Goal: Task Accomplishment & Management: Use online tool/utility

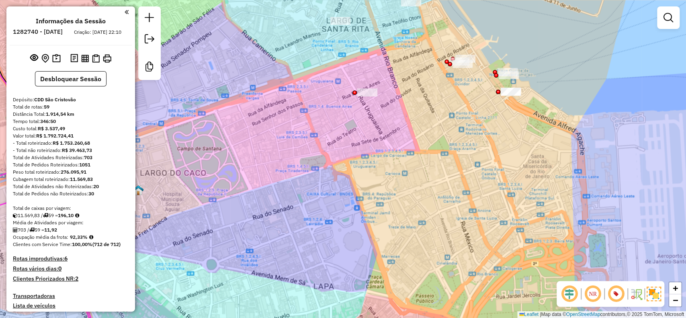
scroll to position [1420, 0]
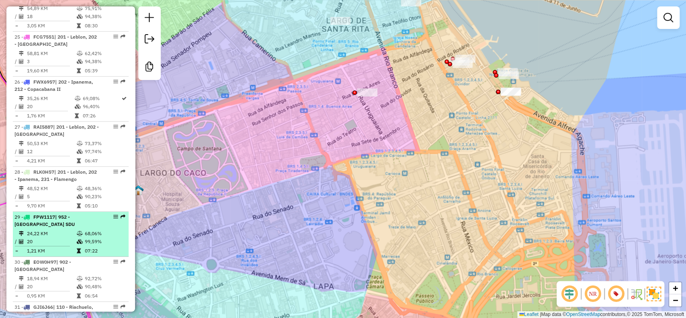
click at [102, 229] on td "68,06%" at bounding box center [104, 233] width 41 height 8
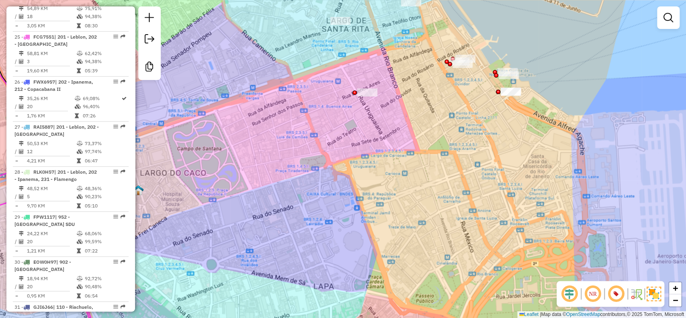
select select "**********"
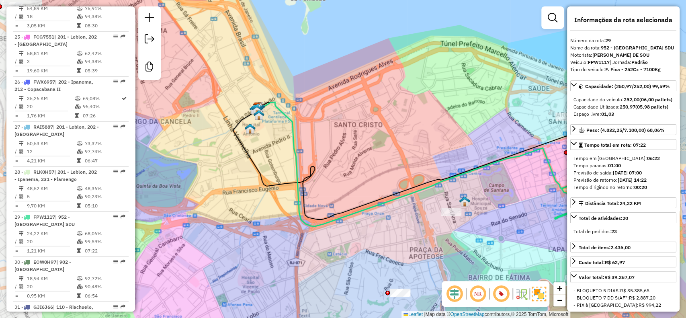
drag, startPoint x: 301, startPoint y: 45, endPoint x: 428, endPoint y: 56, distance: 127.9
click at [428, 56] on div "Janela de atendimento Grade de atendimento Capacidade Transportadoras Veículos …" at bounding box center [343, 159] width 686 height 318
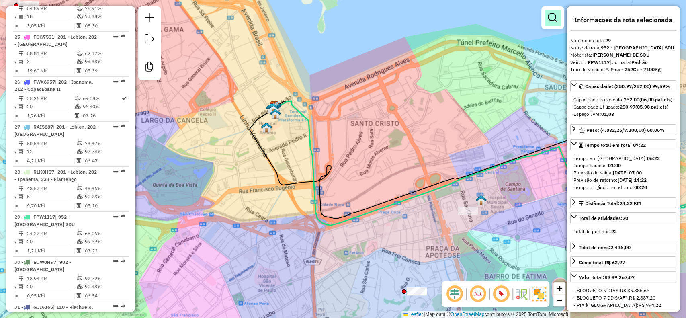
click at [547, 24] on link at bounding box center [552, 18] width 16 height 16
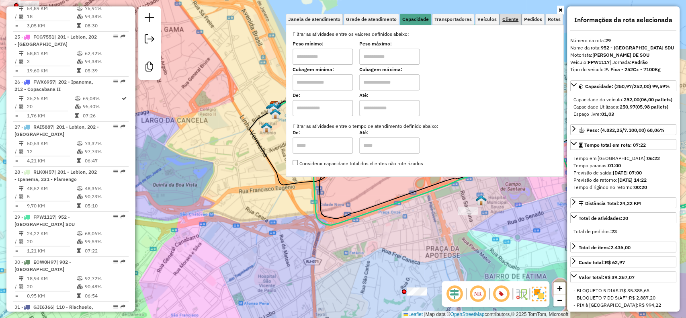
click at [501, 19] on link "Cliente" at bounding box center [510, 19] width 21 height 11
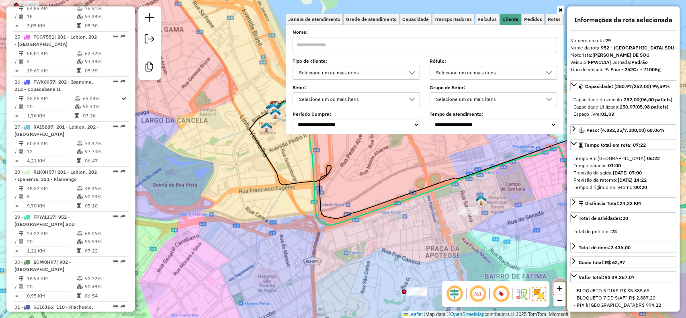
click at [412, 72] on icon at bounding box center [412, 73] width 6 height 6
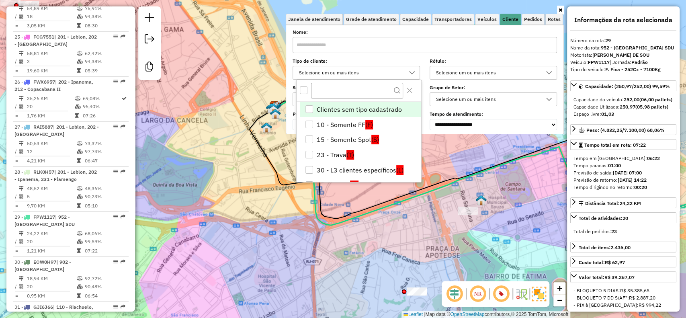
scroll to position [4, 28]
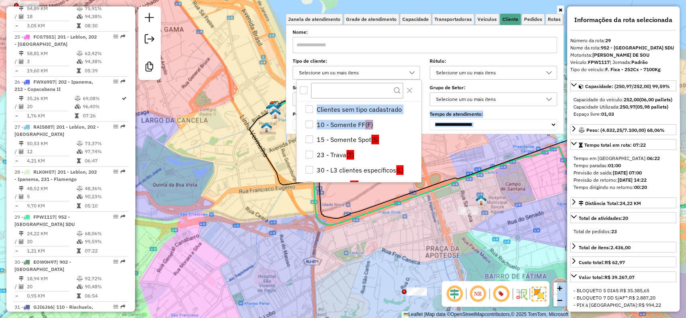
drag, startPoint x: 419, startPoint y: 120, endPoint x: 431, endPoint y: 126, distance: 14.0
click at [429, 130] on body "Aguarde... Pop-up bloqueado! Seu navegador bloqueou automáticamente a abertura …" at bounding box center [343, 159] width 686 height 318
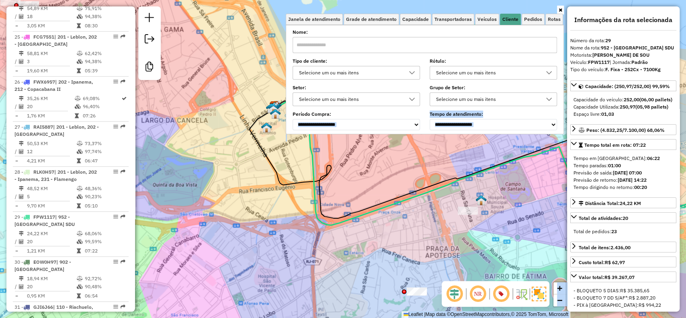
click at [366, 72] on div "Selecione um ou mais itens" at bounding box center [350, 72] width 108 height 13
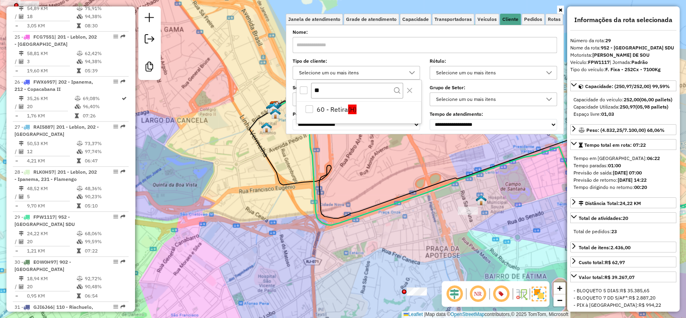
type input "**"
click at [452, 70] on div "Selecione um ou mais itens" at bounding box center [487, 72] width 108 height 13
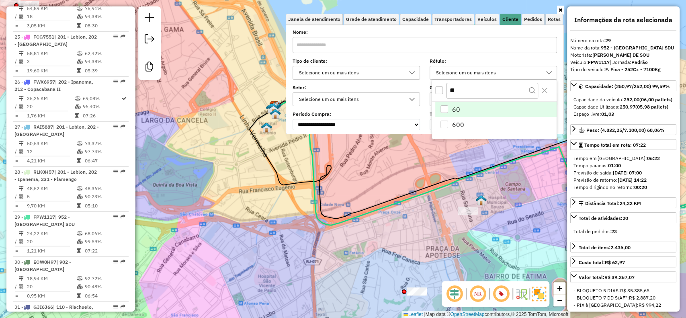
type input "**"
click at [444, 105] on div "60" at bounding box center [444, 109] width 8 height 8
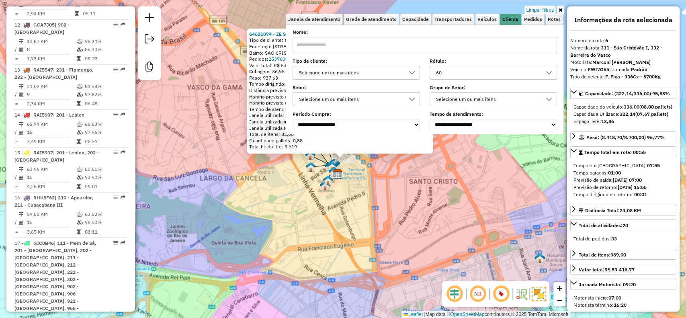
scroll to position [540, 0]
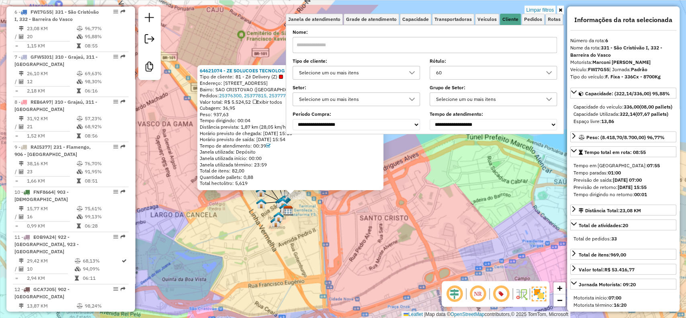
drag, startPoint x: 330, startPoint y: 196, endPoint x: 280, endPoint y: 233, distance: 61.8
click at [280, 233] on div "64621074 - ZE SOLUCOES TECNOLOG Tipo de cliente: 81 - Zé Delivery (Z) Endereço:…" at bounding box center [343, 159] width 686 height 318
click at [389, 304] on div "64621074 - ZE SOLUCOES TECNOLOG Tipo de cliente: 81 - Zé Delivery (Z) Endereço:…" at bounding box center [343, 159] width 686 height 318
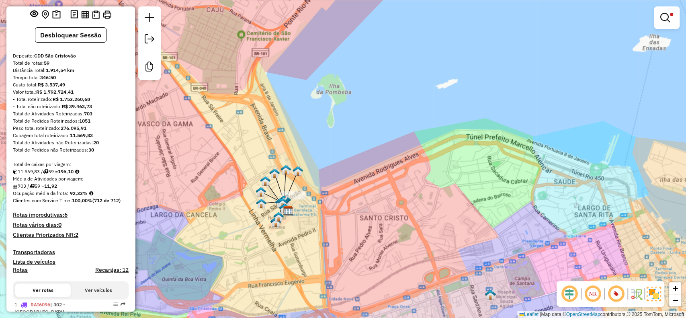
scroll to position [33, 0]
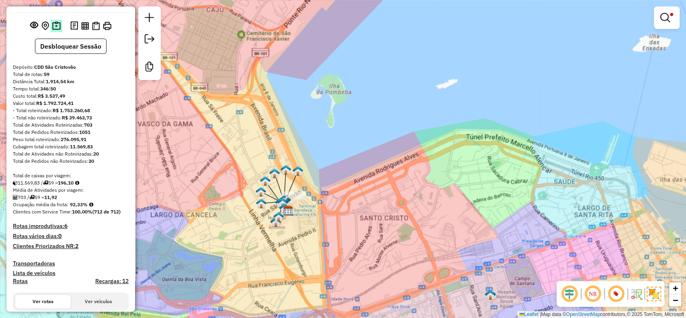
click at [58, 31] on img at bounding box center [56, 25] width 8 height 9
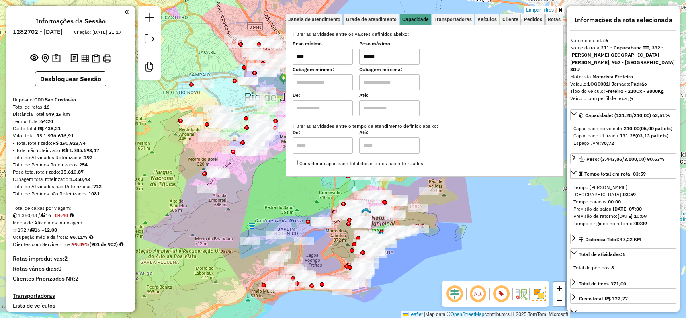
select select "**********"
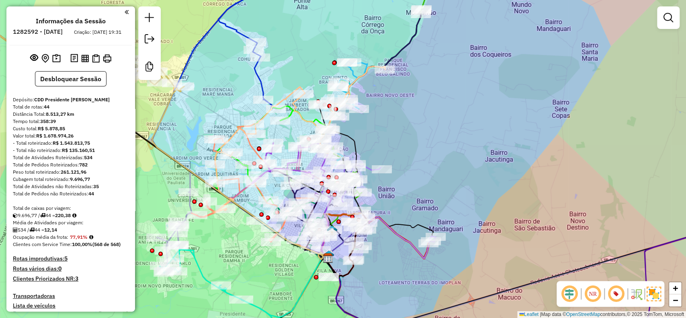
scroll to position [1992, 0]
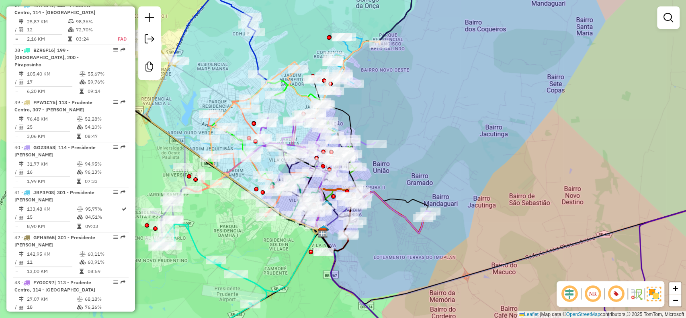
drag, startPoint x: 139, startPoint y: 255, endPoint x: 134, endPoint y: 229, distance: 25.8
click at [134, 229] on hb-router-mapa "Informações da Sessão 1282592 - 25/09/2025 Criação: 24/09/2025 19:31 Desbloquea…" at bounding box center [343, 159] width 686 height 318
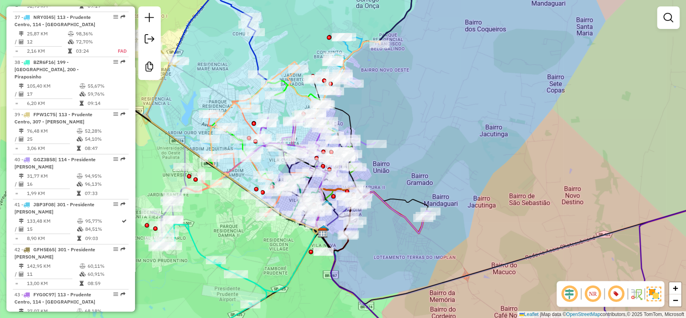
scroll to position [1973, 0]
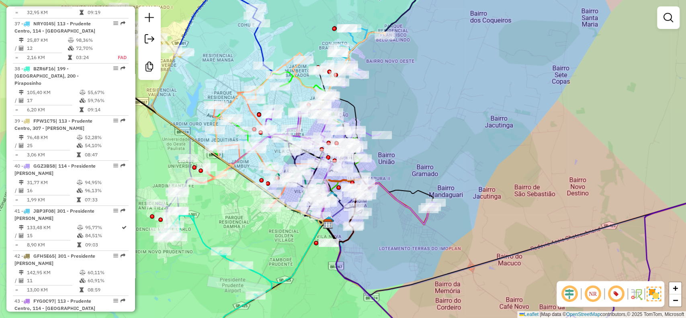
drag, startPoint x: 135, startPoint y: 256, endPoint x: 135, endPoint y: 248, distance: 8.0
click at [135, 248] on div "Atividade não roteirizada 54312682 - KUROCE E OLIVO LTDA Endereço: R PADRE ANCH…" at bounding box center [343, 159] width 686 height 318
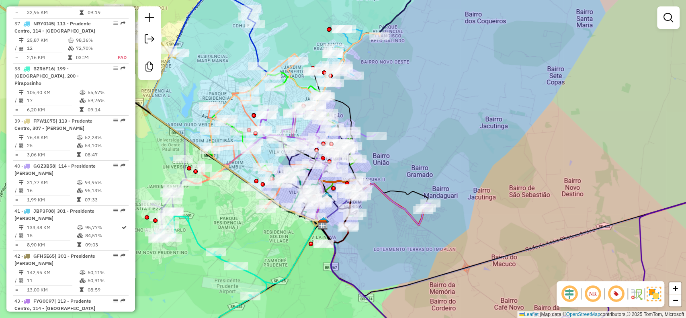
scroll to position [1707, 0]
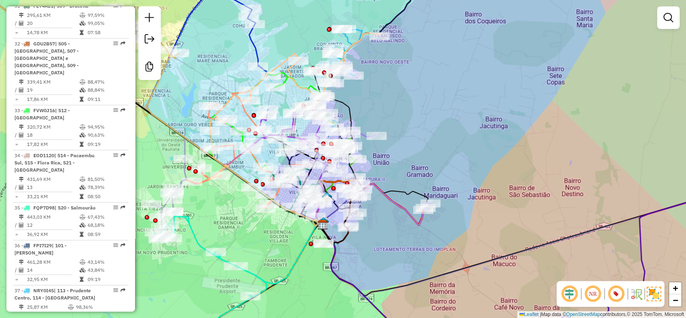
click at [135, 178] on div "Atividade não roteirizada 54312682 - KUROCE E OLIVO LTDA Endereço: R PADRE ANCH…" at bounding box center [343, 159] width 686 height 318
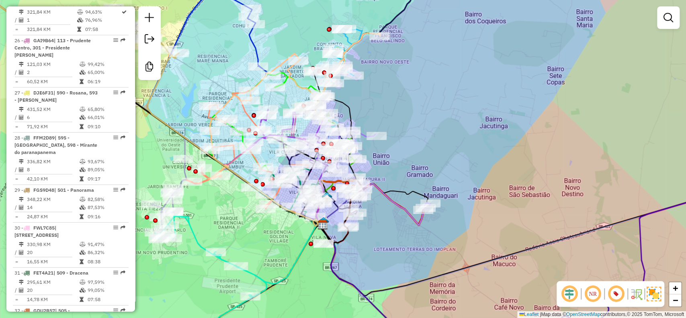
click at [132, 160] on div "Informações da Sessão 1282592 - 25/09/2025 Criação: 24/09/2025 19:31 Desbloquea…" at bounding box center [70, 158] width 129 height 305
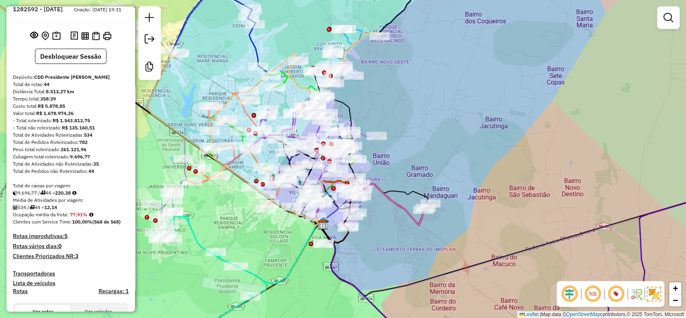
scroll to position [0, 0]
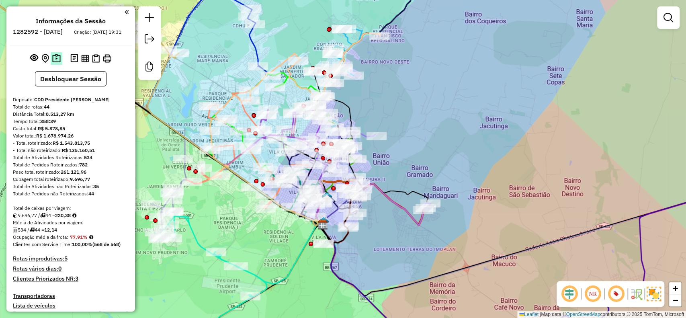
click at [60, 65] on button at bounding box center [57, 58] width 12 height 12
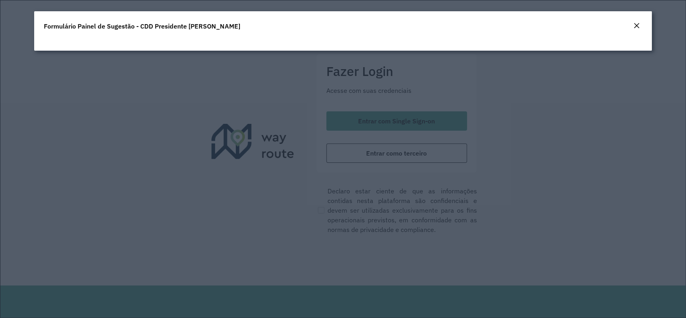
drag, startPoint x: 370, startPoint y: 317, endPoint x: 633, endPoint y: 27, distance: 391.7
click at [633, 27] on em "Close" at bounding box center [636, 25] width 6 height 6
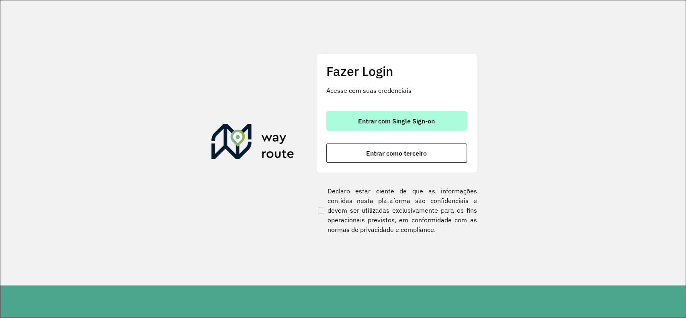
click at [451, 111] on button "Entrar com Single Sign-on" at bounding box center [396, 120] width 141 height 19
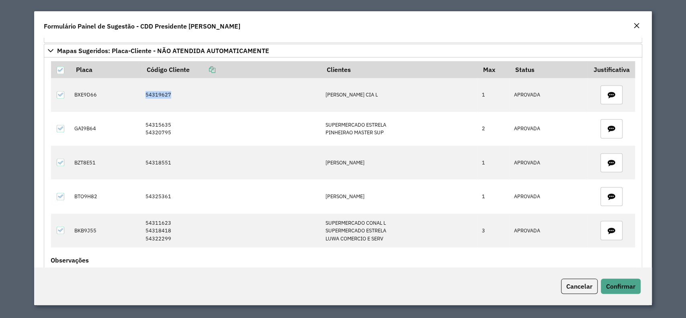
scroll to position [825, 0]
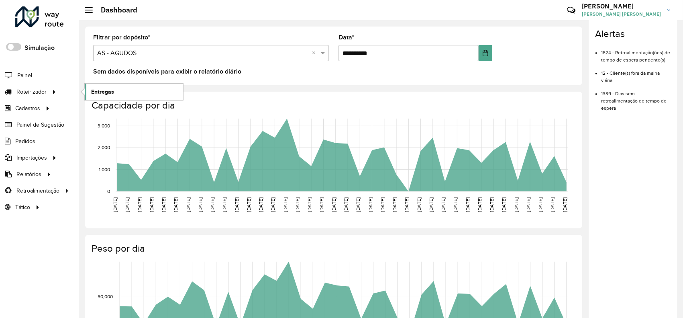
click at [103, 88] on span "Entregas" at bounding box center [102, 92] width 23 height 8
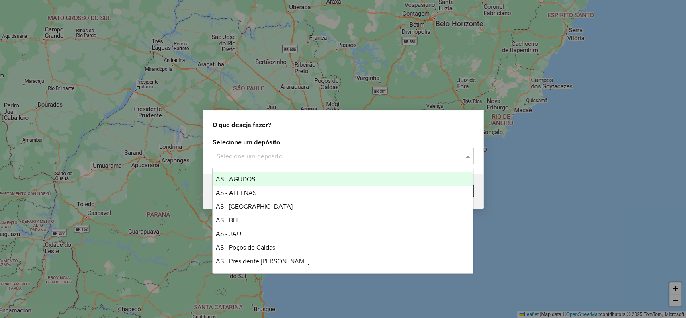
click at [372, 163] on div "Selecione um depósito" at bounding box center [343, 156] width 261 height 16
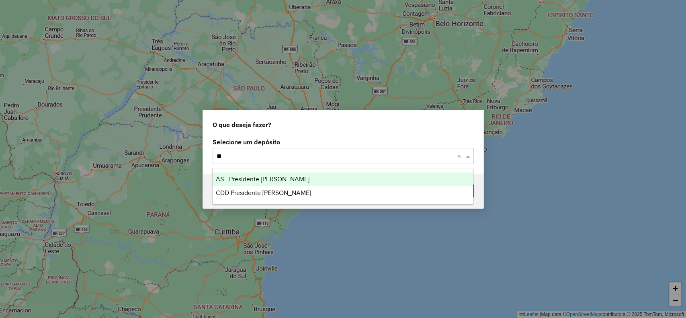
type input "***"
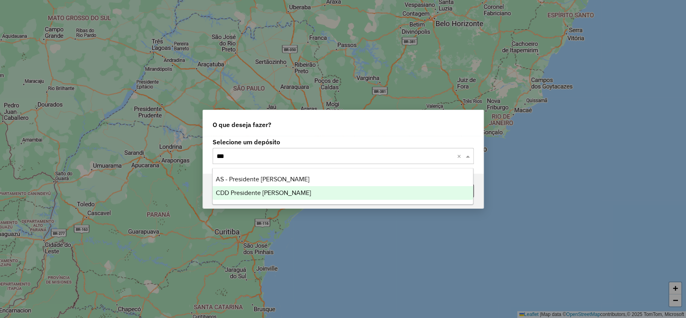
click at [348, 191] on div "CDD Presidente [PERSON_NAME]" at bounding box center [343, 193] width 260 height 14
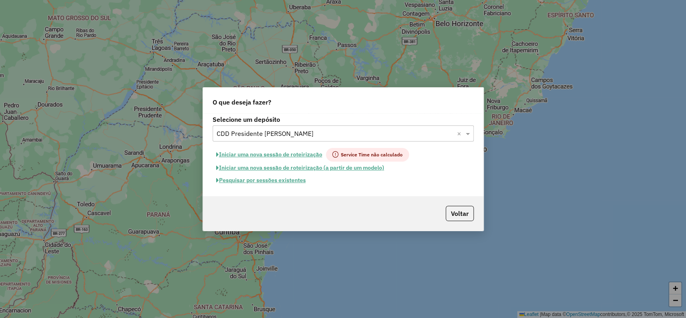
click at [305, 183] on button "Pesquisar por sessões existentes" at bounding box center [261, 180] width 97 height 12
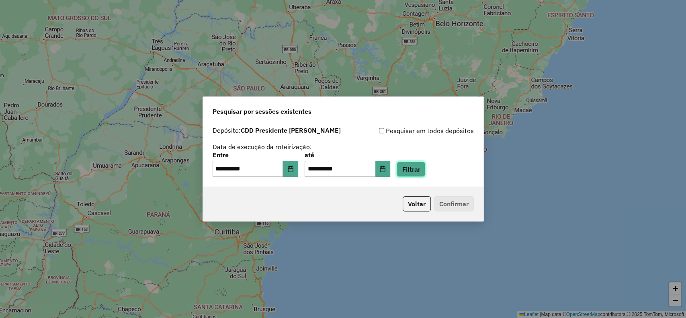
click at [424, 170] on button "Filtrar" at bounding box center [411, 169] width 29 height 15
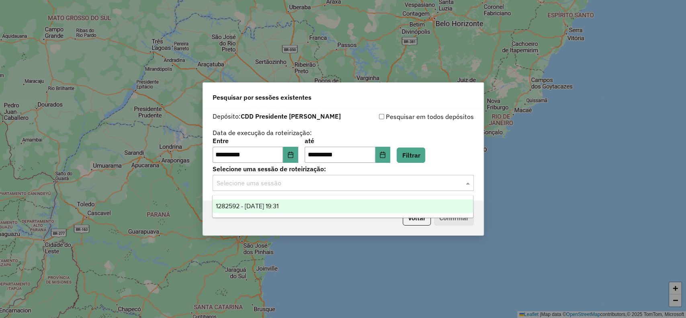
click at [411, 183] on input "text" at bounding box center [335, 183] width 237 height 10
click at [399, 204] on div "1282592 - [DATE] 19:31" at bounding box center [343, 206] width 260 height 14
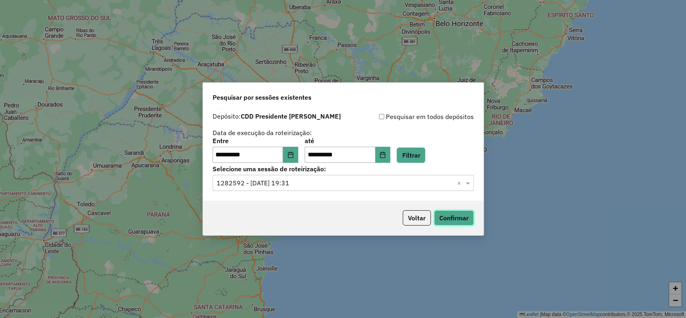
click at [443, 215] on button "Confirmar" at bounding box center [454, 217] width 40 height 15
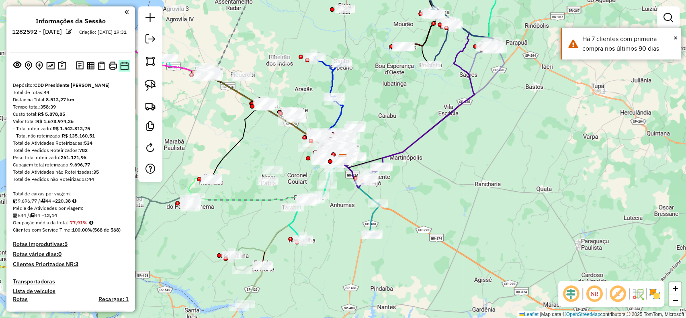
click at [124, 68] on img at bounding box center [124, 65] width 8 height 8
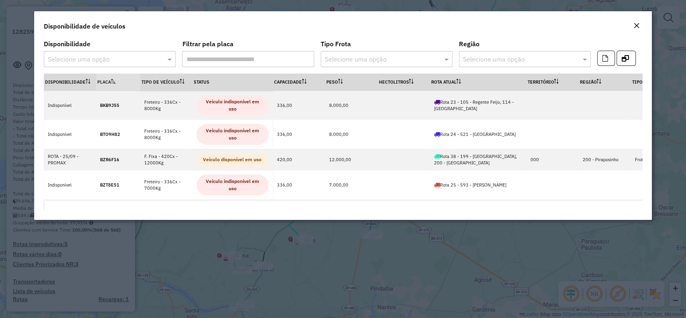
click at [122, 63] on input "text" at bounding box center [102, 60] width 108 height 10
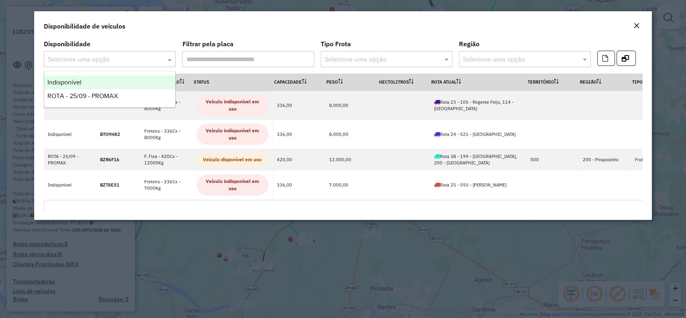
click at [117, 81] on div "Indisponível" at bounding box center [109, 83] width 131 height 14
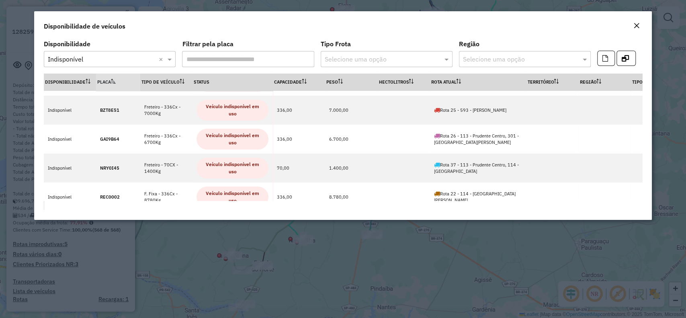
scroll to position [50, 0]
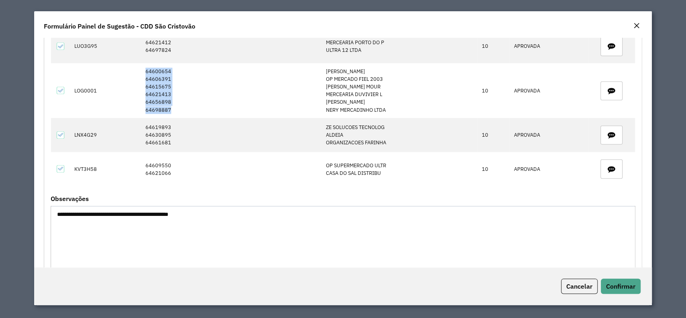
scroll to position [897, 0]
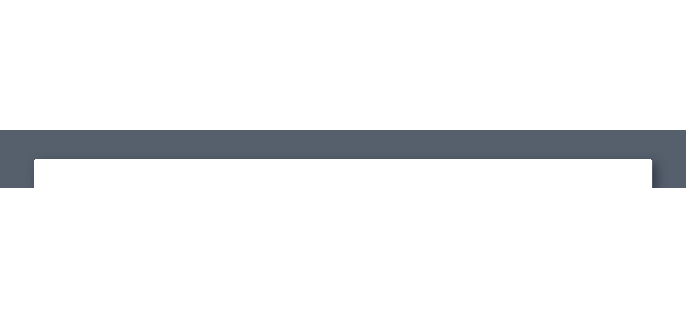
scroll to position [138, 0]
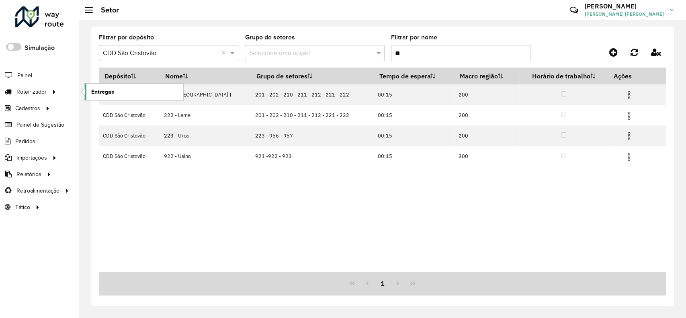
click at [95, 85] on link "Entregas" at bounding box center [134, 92] width 98 height 16
click at [419, 50] on input "**" at bounding box center [460, 53] width 139 height 16
drag, startPoint x: 419, startPoint y: 50, endPoint x: 406, endPoint y: 46, distance: 13.4
drag, startPoint x: 405, startPoint y: 47, endPoint x: 399, endPoint y: 50, distance: 6.7
click at [399, 50] on input "**" at bounding box center [460, 53] width 139 height 16
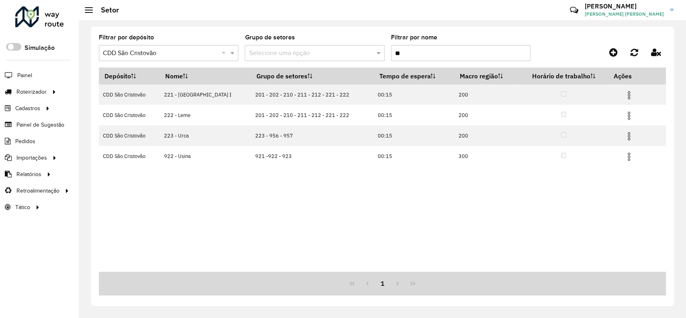
type input "*"
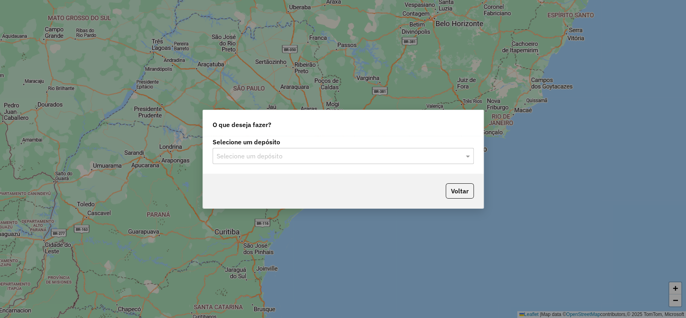
click at [366, 153] on input "text" at bounding box center [335, 156] width 237 height 10
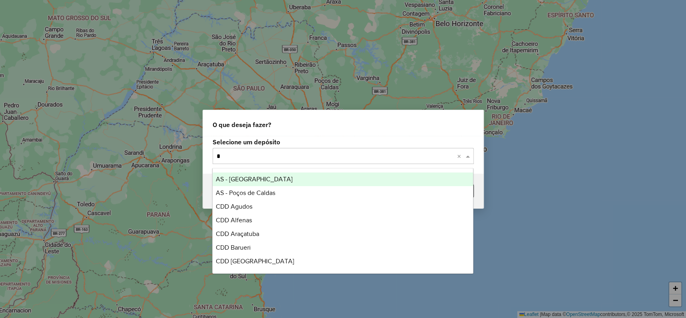
type input "**"
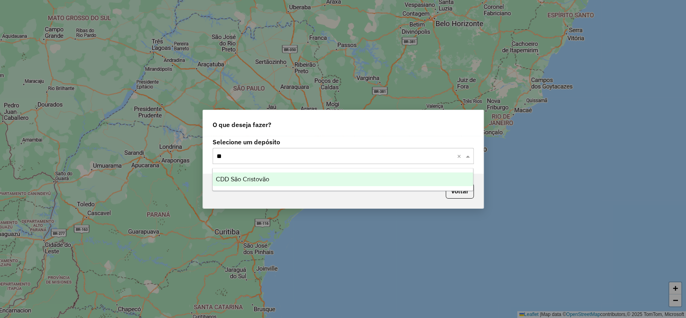
click at [360, 175] on div "CDD São Cristovão" at bounding box center [343, 179] width 260 height 14
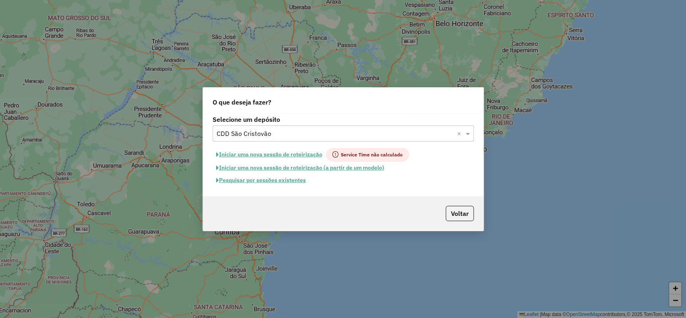
click at [296, 178] on button "Pesquisar por sessões existentes" at bounding box center [261, 180] width 97 height 12
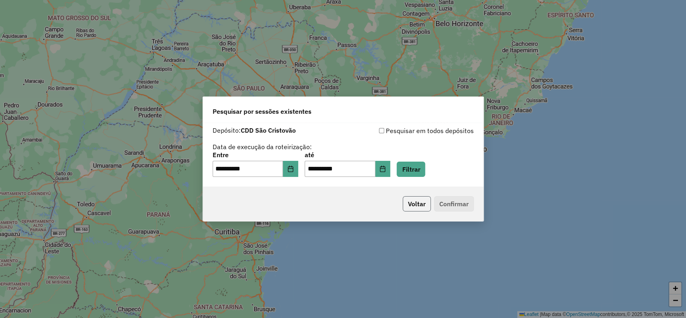
click at [415, 204] on button "Voltar" at bounding box center [417, 203] width 28 height 15
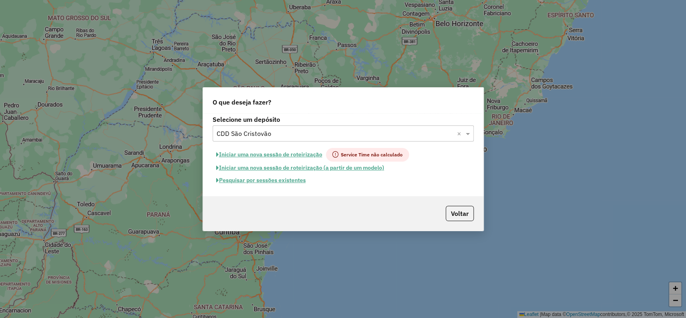
click at [297, 182] on button "Pesquisar por sessões existentes" at bounding box center [261, 180] width 97 height 12
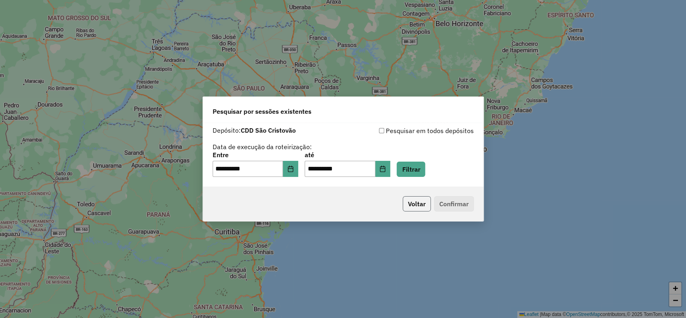
click at [410, 200] on button "Voltar" at bounding box center [417, 203] width 28 height 15
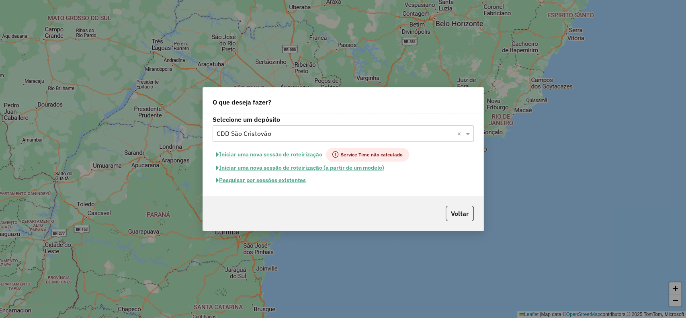
click at [301, 155] on button "Iniciar uma nova sessão de roteirização" at bounding box center [269, 155] width 113 height 14
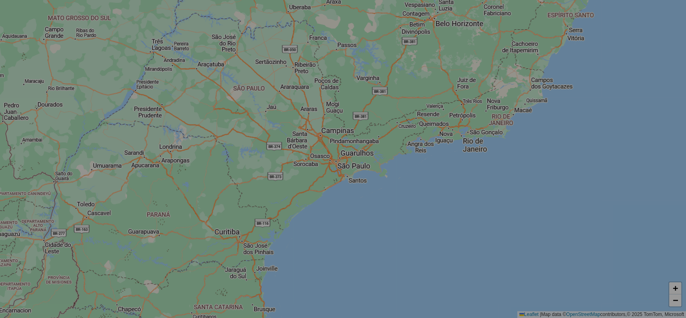
select select "*"
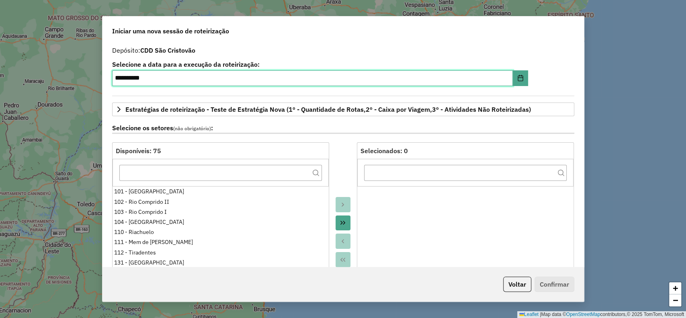
scroll to position [196, 0]
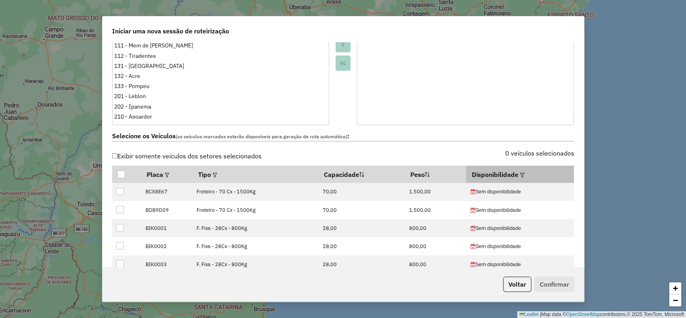
click at [520, 174] on em at bounding box center [522, 175] width 4 height 4
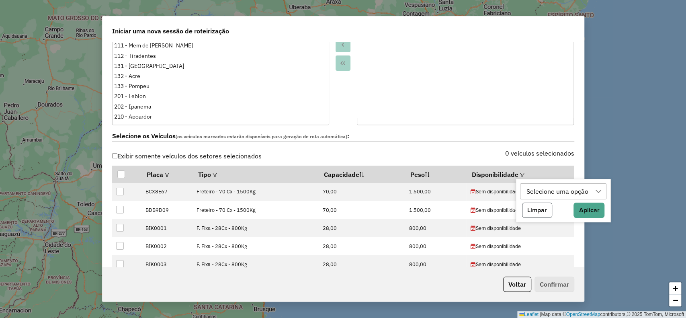
click at [536, 204] on button "Limpar" at bounding box center [537, 209] width 30 height 15
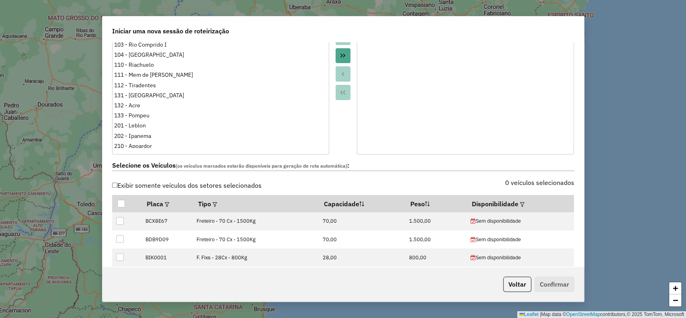
scroll to position [0, 0]
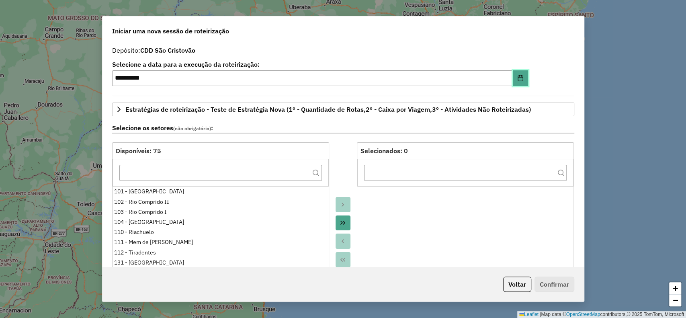
click at [522, 80] on button "Choose Date" at bounding box center [520, 78] width 15 height 16
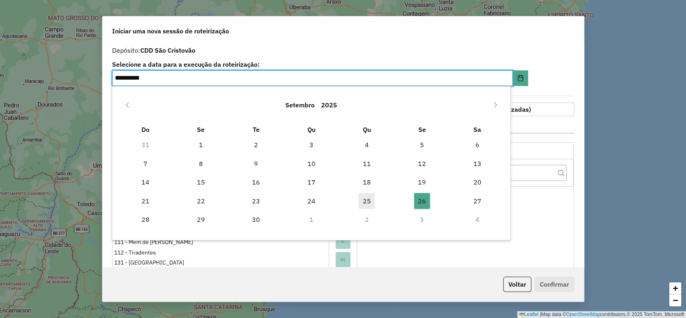
click at [373, 198] on span "25" at bounding box center [366, 201] width 16 height 16
type input "**********"
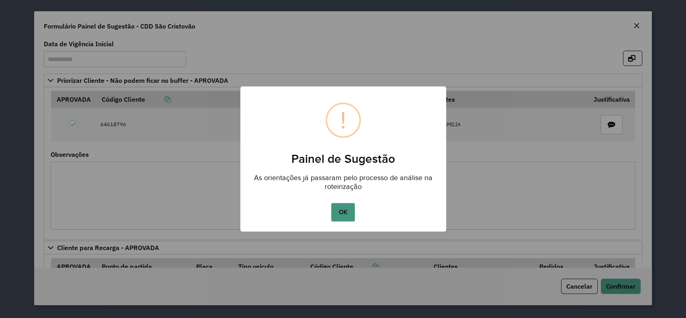
click at [348, 212] on button "OK" at bounding box center [343, 212] width 24 height 18
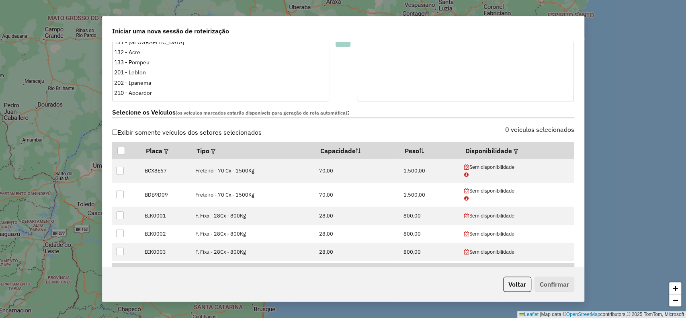
scroll to position [237, 0]
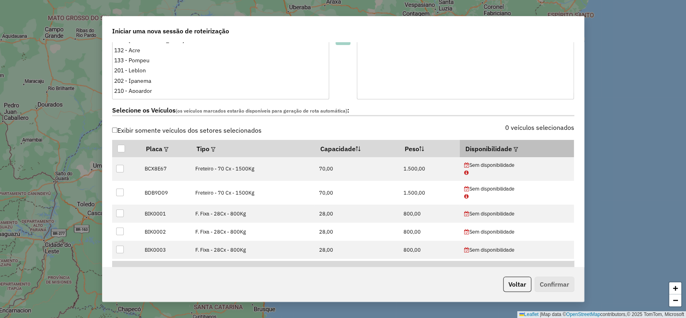
click at [514, 147] on em at bounding box center [515, 149] width 4 height 4
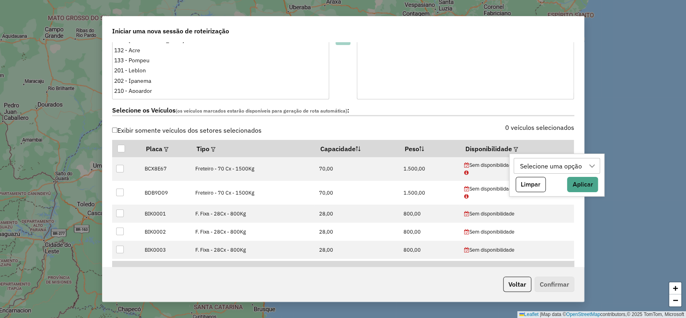
click at [554, 162] on div "Selecione uma opção" at bounding box center [550, 165] width 67 height 15
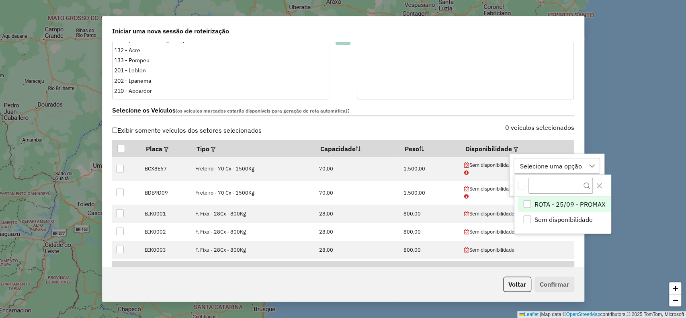
scroll to position [6, 36]
click at [559, 206] on span "ROTA - 25/09 - PROMAX" at bounding box center [569, 204] width 71 height 10
click at [598, 185] on icon "Close" at bounding box center [599, 185] width 6 height 6
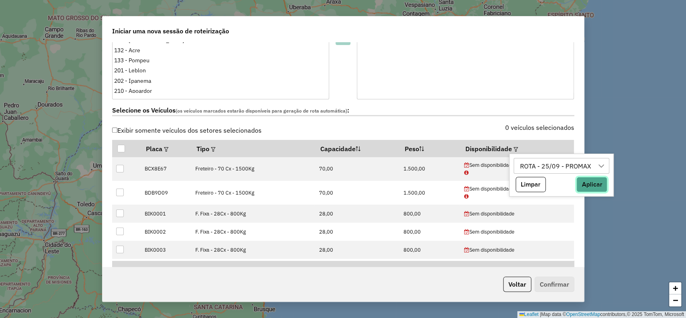
click at [598, 185] on button "Aplicar" at bounding box center [591, 184] width 31 height 15
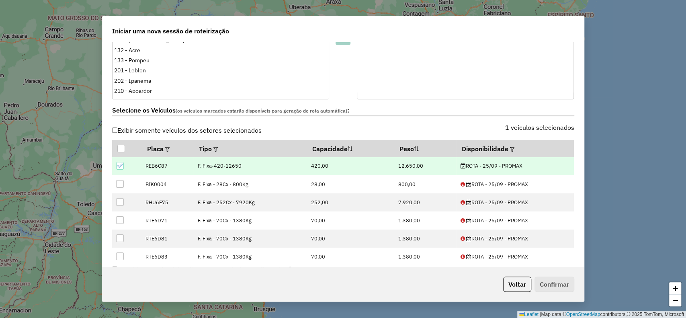
drag, startPoint x: 581, startPoint y: 134, endPoint x: 584, endPoint y: 157, distance: 23.6
click at [584, 157] on div "**********" at bounding box center [343, 159] width 686 height 318
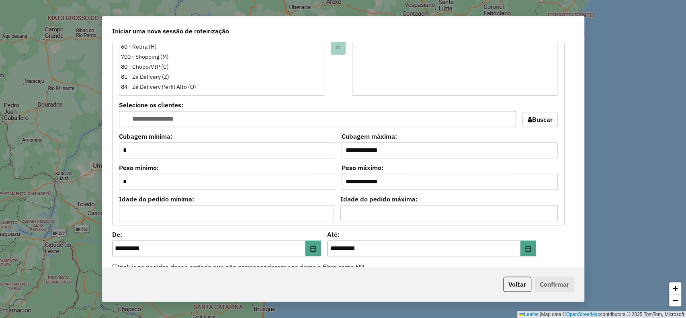
scroll to position [828, 0]
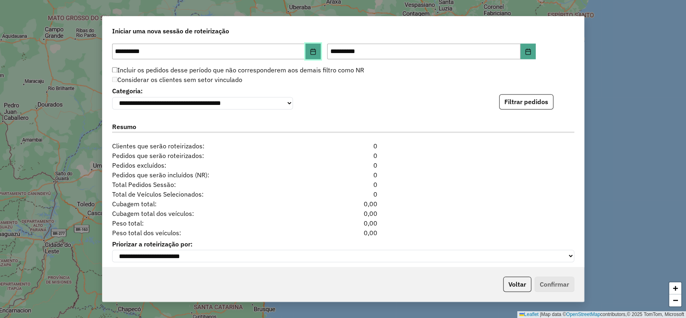
click at [314, 55] on button "Choose Date" at bounding box center [312, 51] width 15 height 16
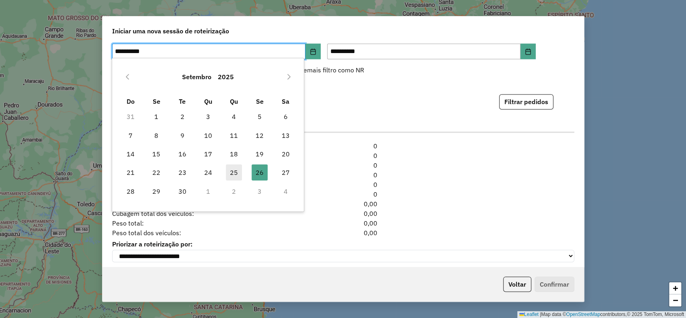
click at [238, 174] on span "25" at bounding box center [234, 172] width 16 height 16
type input "**********"
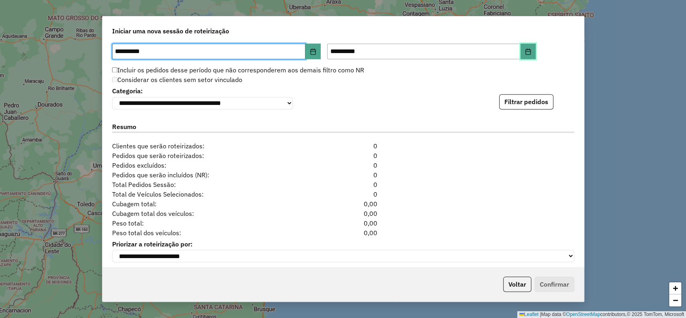
click at [525, 49] on icon "Choose Date" at bounding box center [528, 51] width 6 height 6
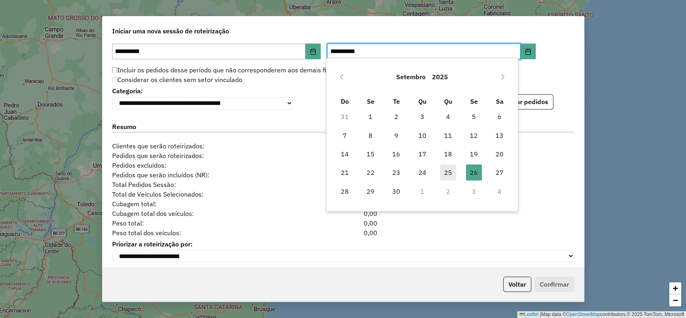
click at [450, 169] on span "25" at bounding box center [448, 172] width 16 height 16
type input "**********"
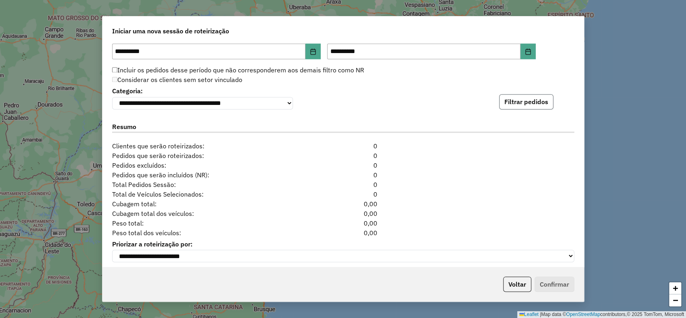
click at [501, 104] on button "Filtrar pedidos" at bounding box center [526, 101] width 54 height 15
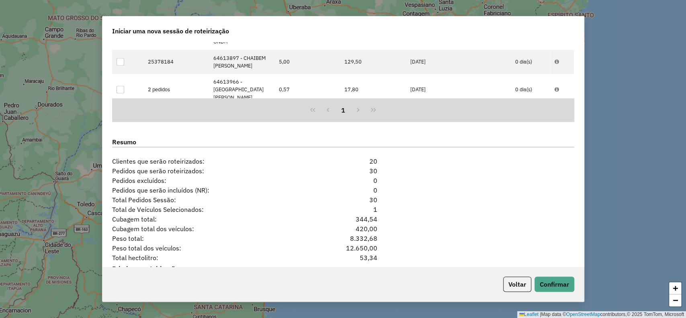
scroll to position [1001, 0]
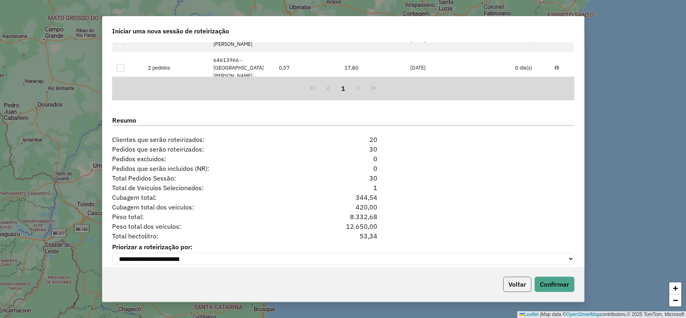
click at [517, 278] on button "Voltar" at bounding box center [517, 283] width 28 height 15
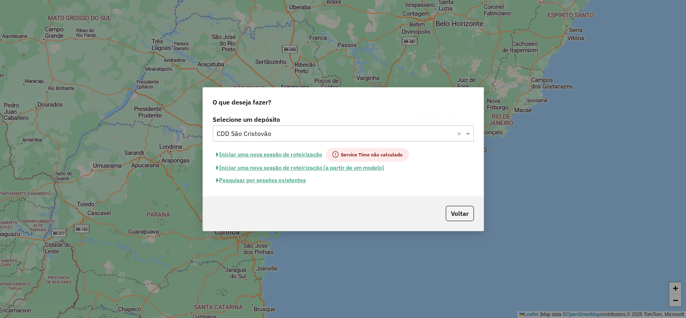
scroll to position [986, 0]
click at [294, 178] on button "Pesquisar por sessões existentes" at bounding box center [261, 180] width 97 height 12
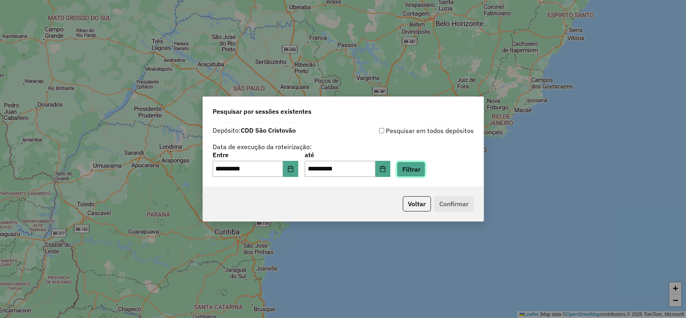
click at [424, 173] on button "Filtrar" at bounding box center [411, 169] width 29 height 15
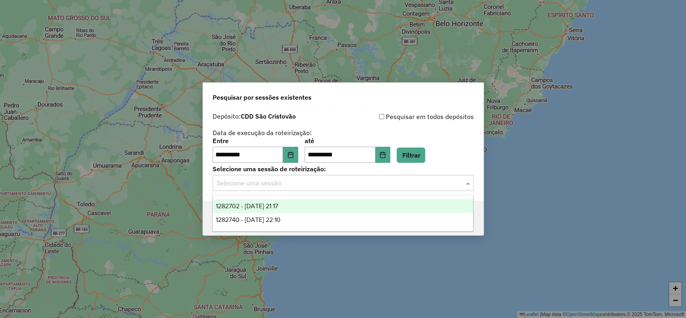
click at [421, 180] on input "text" at bounding box center [335, 183] width 237 height 10
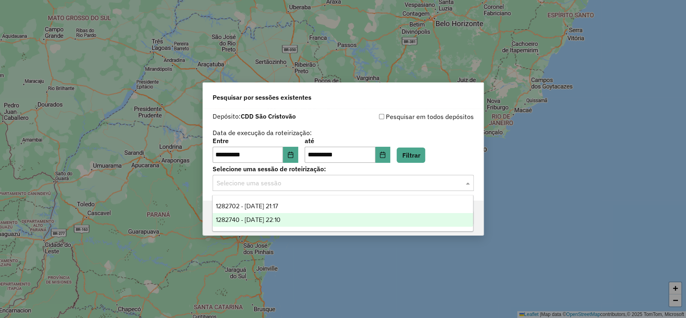
click at [403, 217] on div "1282740 - 25/09/2025 22:10" at bounding box center [343, 220] width 260 height 14
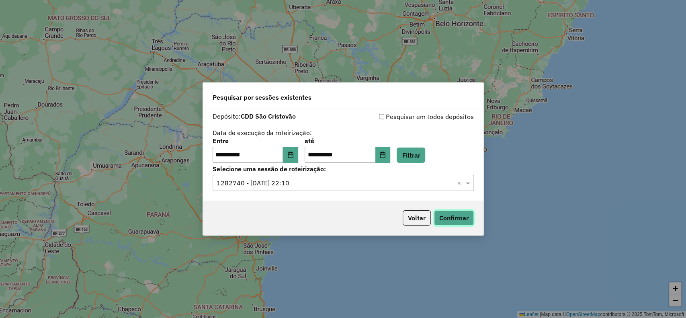
click at [440, 218] on button "Confirmar" at bounding box center [454, 217] width 40 height 15
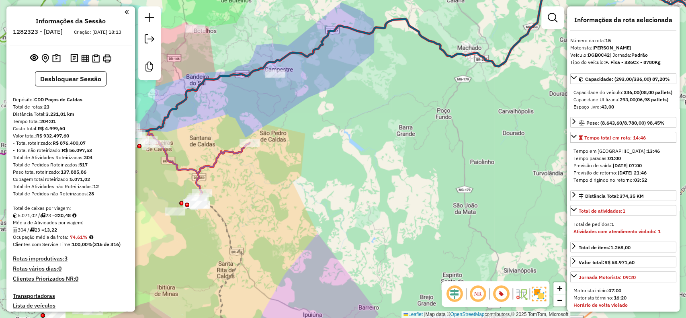
scroll to position [80, 0]
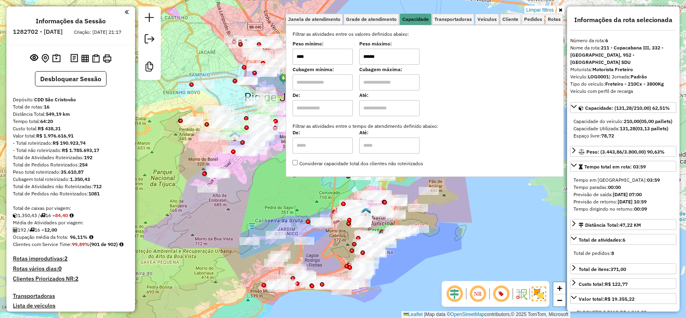
select select "**********"
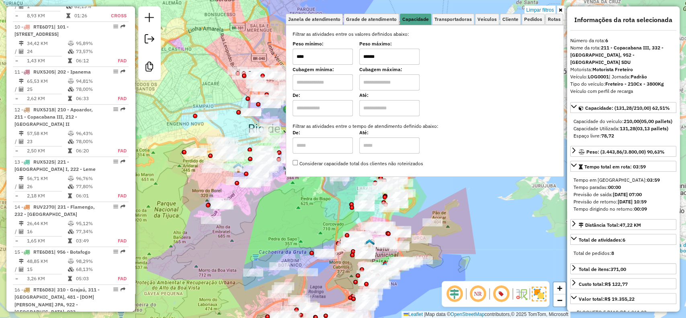
drag, startPoint x: 223, startPoint y: 54, endPoint x: 228, endPoint y: 86, distance: 32.6
click at [227, 89] on div "Limpar filtros Janela de atendimento Grade de atendimento Capacidade Transporta…" at bounding box center [343, 159] width 686 height 318
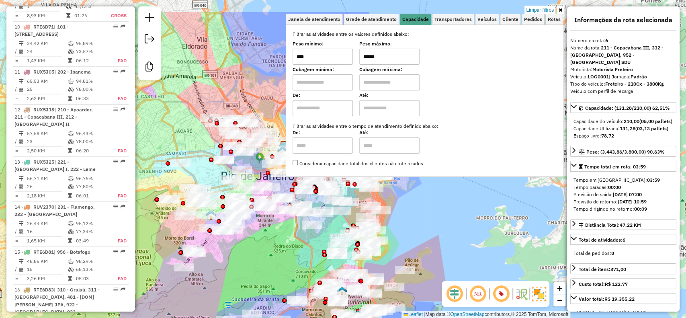
drag, startPoint x: 235, startPoint y: 102, endPoint x: 206, endPoint y: 144, distance: 51.5
click at [206, 144] on div "Limpar filtros Janela de atendimento Grade de atendimento Capacidade Transporta…" at bounding box center [343, 159] width 686 height 318
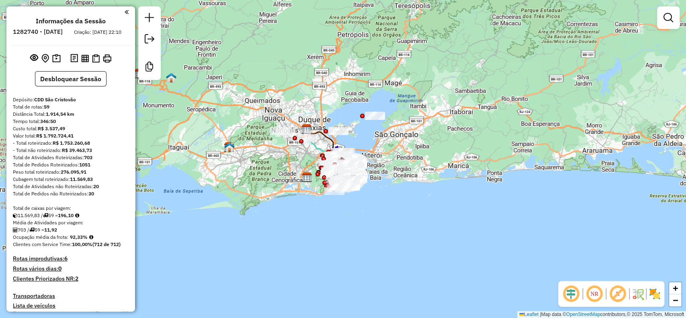
click at [614, 295] on em at bounding box center [617, 293] width 19 height 19
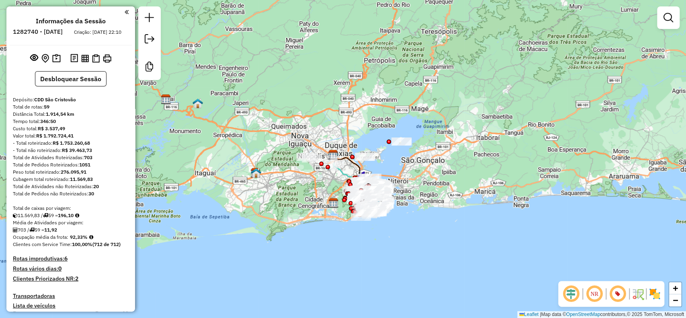
drag, startPoint x: 372, startPoint y: 177, endPoint x: 404, endPoint y: 200, distance: 39.5
click at [404, 200] on div "Janela de atendimento Grade de atendimento Capacidade Transportadoras Veículos …" at bounding box center [343, 159] width 686 height 318
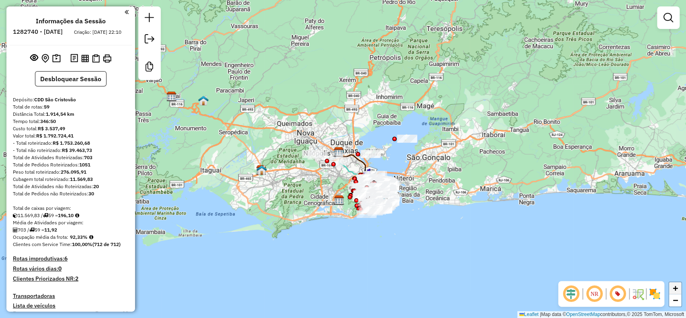
click at [672, 293] on link "+" at bounding box center [675, 288] width 12 height 12
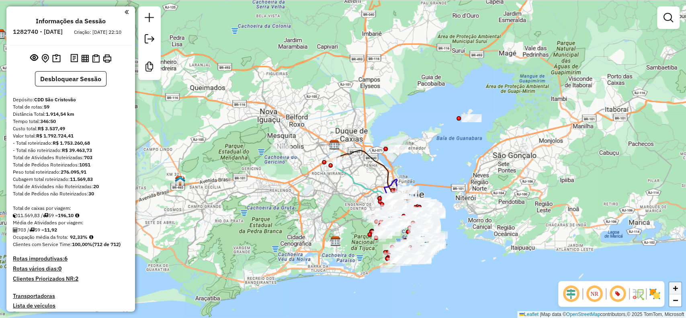
click at [672, 293] on link "+" at bounding box center [675, 288] width 12 height 12
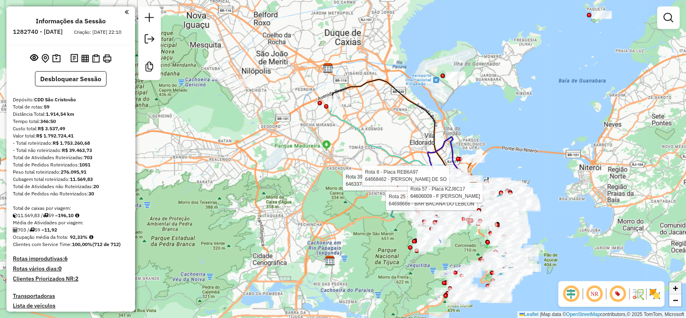
click at [676, 284] on span "+" at bounding box center [675, 288] width 5 height 10
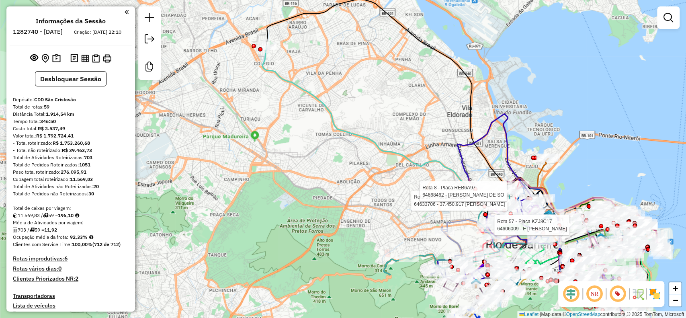
drag, startPoint x: 611, startPoint y: 184, endPoint x: 552, endPoint y: 173, distance: 59.6
click at [546, 176] on div "Rota 39 - Placa RLJ6E87 64633706 - 37.450.917 VALDIR JOSE DOS SANTOS Rota 57 - …" at bounding box center [343, 159] width 686 height 318
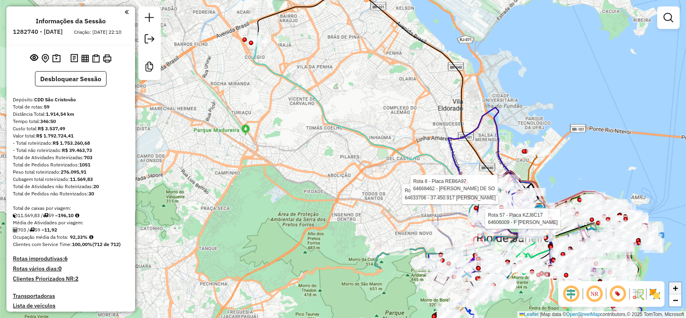
click at [677, 288] on span "+" at bounding box center [675, 288] width 5 height 10
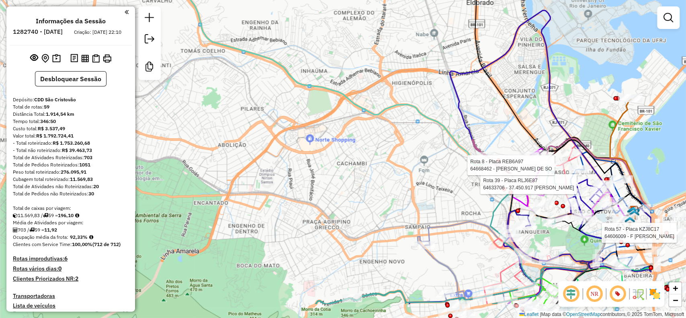
drag, startPoint x: 577, startPoint y: 164, endPoint x: 474, endPoint y: 118, distance: 113.0
click at [474, 118] on div "Rota 39 - Placa RLJ6E87 64633706 - 37.450.917 VALDIR JOSE DOS SANTOS Rota 57 - …" at bounding box center [343, 159] width 686 height 318
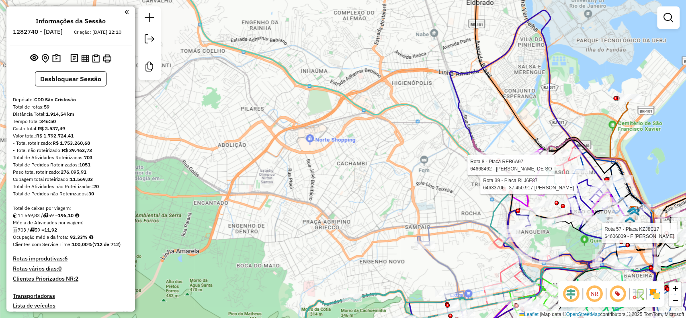
click at [590, 238] on icon at bounding box center [510, 179] width 203 height 339
select select "**********"
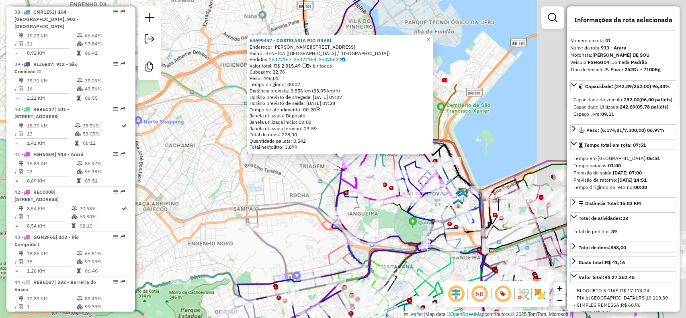
scroll to position [2134, 0]
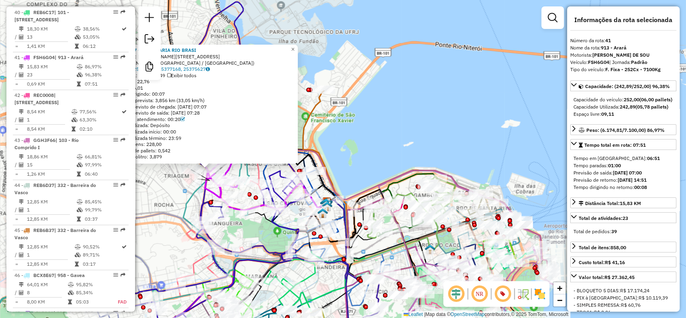
drag, startPoint x: 478, startPoint y: 149, endPoint x: 329, endPoint y: 160, distance: 149.0
click at [328, 160] on div "64699457 - COSTELARIA RIO BRASI Endereço: [GEOGRAPHIC_DATA][PERSON_NAME] 2330 B…" at bounding box center [343, 159] width 686 height 318
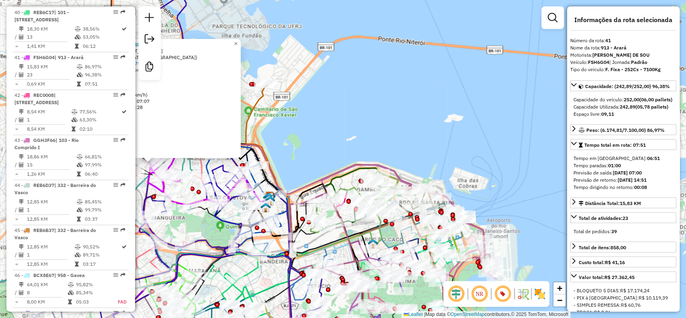
drag, startPoint x: 442, startPoint y: 149, endPoint x: 407, endPoint y: 143, distance: 35.5
click at [399, 143] on div "64699457 - COSTELARIA RIO BRASI Endereço: [GEOGRAPHIC_DATA][PERSON_NAME] 2330 B…" at bounding box center [343, 159] width 686 height 318
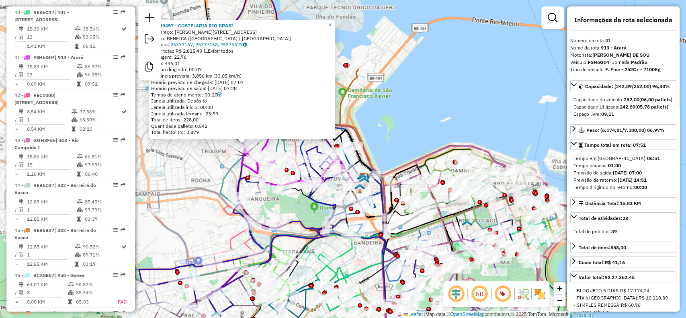
drag, startPoint x: 360, startPoint y: 111, endPoint x: 456, endPoint y: 93, distance: 97.8
click at [456, 93] on div "64699457 - COSTELARIA RIO BRASI Endereço: [GEOGRAPHIC_DATA][PERSON_NAME] 2330 B…" at bounding box center [343, 159] width 686 height 318
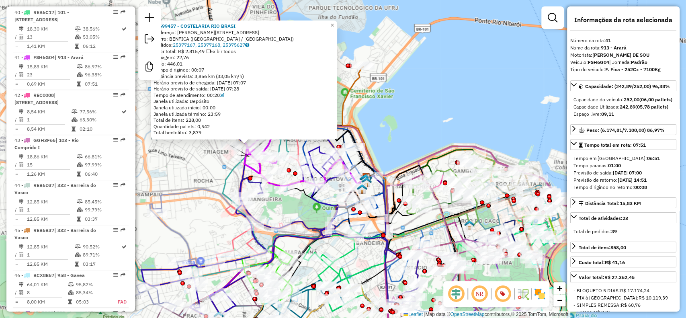
click at [456, 93] on div "64699457 - COSTELARIA RIO BRASI Endereço: [GEOGRAPHIC_DATA][PERSON_NAME] 2330 B…" at bounding box center [343, 159] width 686 height 318
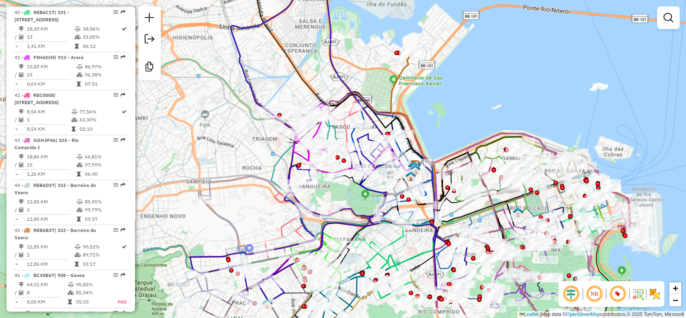
drag, startPoint x: 434, startPoint y: 98, endPoint x: 491, endPoint y: 89, distance: 58.1
click at [491, 88] on div "Janela de atendimento Grade de atendimento Capacidade Transportadoras Veículos …" at bounding box center [343, 159] width 686 height 318
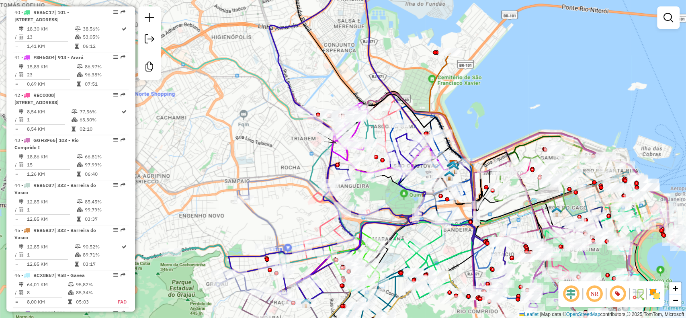
drag, startPoint x: 477, startPoint y: 125, endPoint x: 507, endPoint y: 121, distance: 30.0
click at [507, 121] on div "Janela de atendimento Grade de atendimento Capacidade Transportadoras Veículos …" at bounding box center [343, 159] width 686 height 318
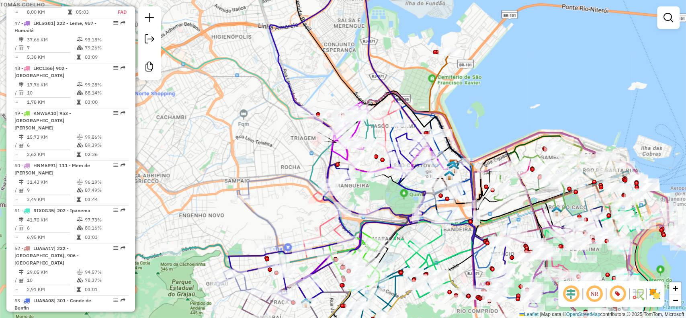
scroll to position [2420, 0]
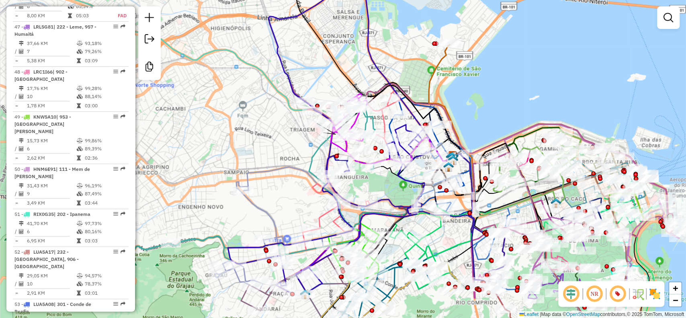
drag, startPoint x: 135, startPoint y: 248, endPoint x: 134, endPoint y: 241, distance: 7.7
click at [134, 241] on hb-router-mapa "Informações da Sessão 1282740 - [DATE] Criação: [DATE] 22:10 Desbloquear Sessão…" at bounding box center [343, 159] width 686 height 318
click at [132, 233] on div "Informações da Sessão 1282740 - [DATE] Criação: [DATE] 22:10 Desbloquear Sessão…" at bounding box center [70, 158] width 129 height 305
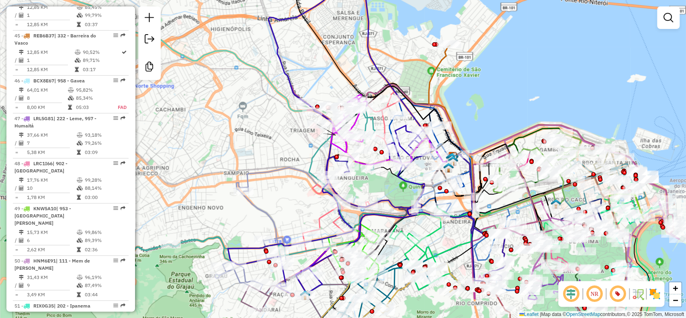
scroll to position [2317, 0]
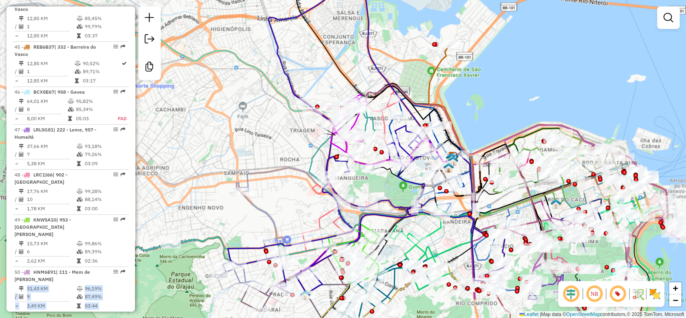
drag, startPoint x: 131, startPoint y: 256, endPoint x: 133, endPoint y: 262, distance: 6.2
click at [133, 262] on div "Informações da Sessão 1282740 - [DATE] Criação: [DATE] 22:10 Desbloquear Sessão…" at bounding box center [70, 158] width 129 height 305
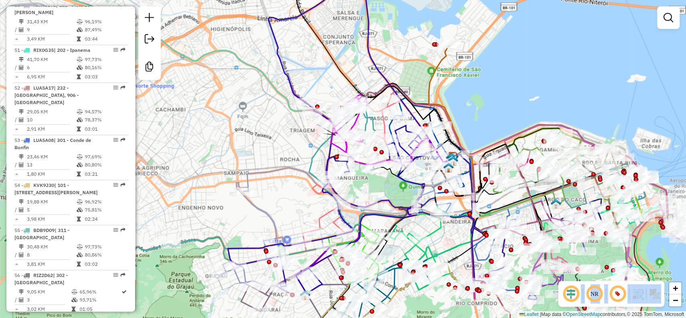
drag, startPoint x: 132, startPoint y: 282, endPoint x: 137, endPoint y: 297, distance: 15.8
click at [137, 297] on hb-router-mapa "Informações da Sessão 1282740 - [DATE] Criação: [DATE] 22:10 Desbloquear Sessão…" at bounding box center [343, 159] width 686 height 318
click at [135, 297] on div "Janela de atendimento Grade de atendimento Capacidade Transportadoras Veículos …" at bounding box center [343, 159] width 686 height 318
